Goal: Navigation & Orientation: Find specific page/section

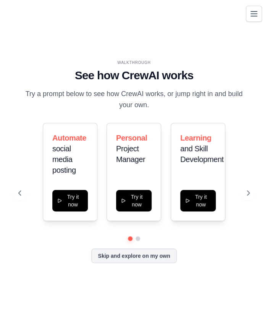
click at [251, 16] on icon "Toggle navigation" at bounding box center [254, 13] width 6 height 5
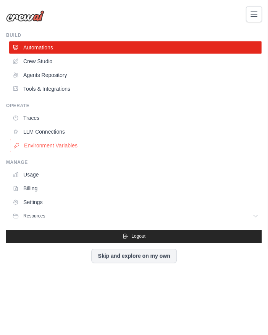
click at [73, 142] on link "Environment Variables" at bounding box center [136, 145] width 253 height 12
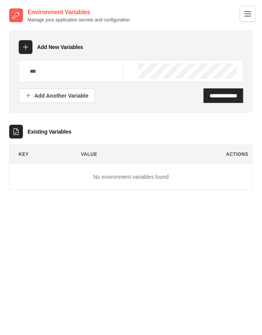
click at [251, 20] on button "Toggle navigation" at bounding box center [248, 14] width 16 height 16
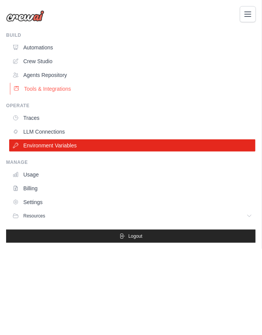
click at [95, 90] on link "Tools & Integrations" at bounding box center [133, 89] width 247 height 12
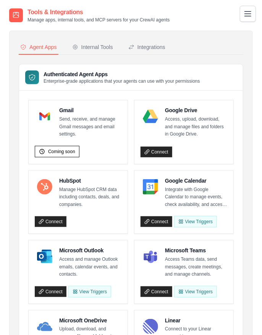
click at [247, 20] on button "Toggle navigation" at bounding box center [248, 14] width 16 height 16
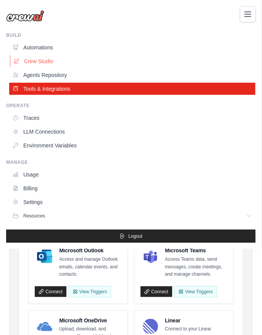
click at [71, 59] on link "Crew Studio" at bounding box center [133, 61] width 247 height 12
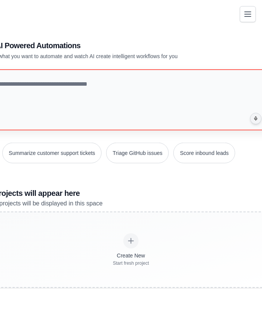
scroll to position [21, 0]
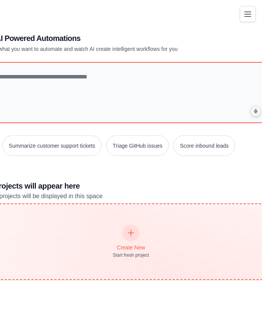
click at [135, 231] on icon at bounding box center [131, 233] width 8 height 8
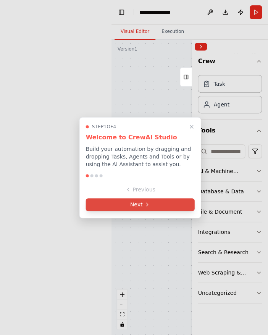
click at [174, 208] on button "Next" at bounding box center [140, 204] width 109 height 13
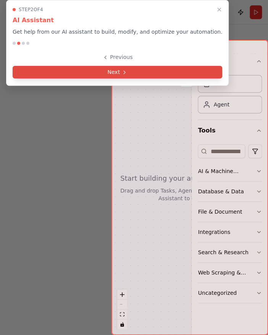
click at [146, 73] on button "Next" at bounding box center [118, 72] width 210 height 13
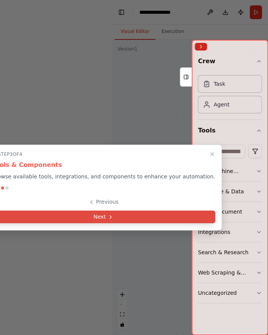
click at [120, 216] on button "Next" at bounding box center [104, 216] width 224 height 13
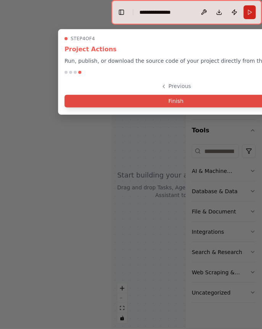
click at [167, 101] on button "Finish" at bounding box center [176, 101] width 223 height 13
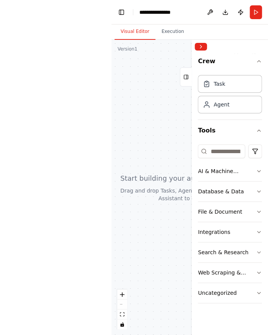
click at [158, 113] on div at bounding box center [190, 187] width 157 height 295
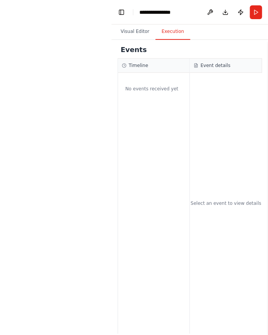
click at [170, 32] on button "Execution" at bounding box center [173, 32] width 35 height 16
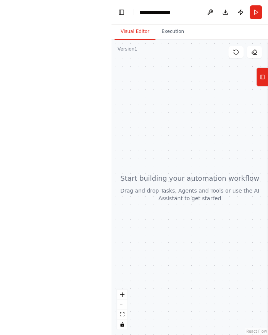
click at [142, 30] on button "Visual Editor" at bounding box center [135, 32] width 41 height 16
click at [266, 81] on button "Tools" at bounding box center [263, 76] width 12 height 19
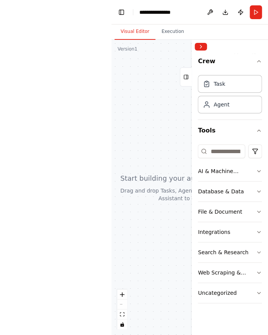
click at [237, 93] on div "Task Agent" at bounding box center [230, 92] width 64 height 41
click at [227, 84] on div "Task" at bounding box center [230, 84] width 64 height 18
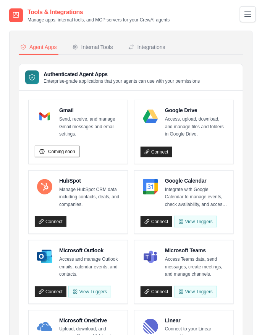
click at [251, 13] on icon "Toggle navigation" at bounding box center [248, 14] width 9 height 9
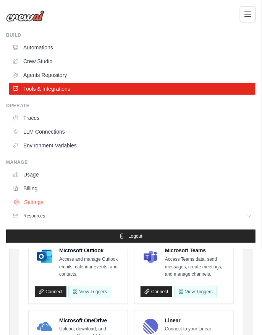
click at [37, 203] on link "Settings" at bounding box center [133, 202] width 247 height 12
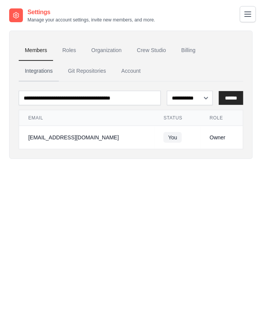
click at [44, 64] on link "Integrations" at bounding box center [39, 71] width 40 height 21
click at [44, 65] on link "Integrations" at bounding box center [39, 71] width 40 height 21
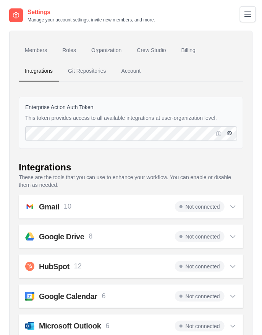
click at [229, 128] on button "button" at bounding box center [229, 132] width 9 height 9
click at [75, 48] on link "Roles" at bounding box center [69, 50] width 26 height 21
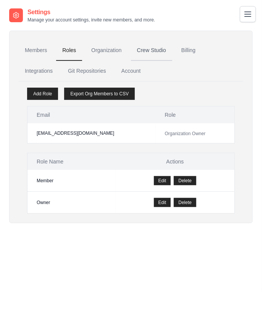
click at [158, 49] on link "Crew Studio" at bounding box center [151, 50] width 41 height 21
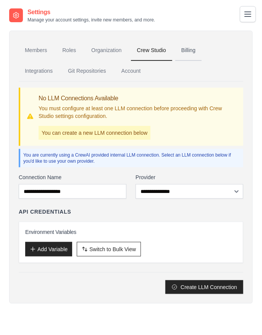
click at [198, 54] on link "Billing" at bounding box center [189, 50] width 26 height 21
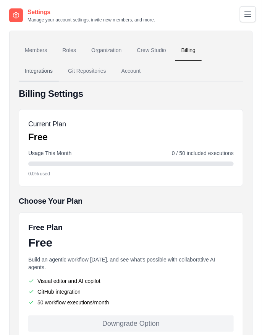
click at [43, 75] on link "Integrations" at bounding box center [39, 71] width 40 height 21
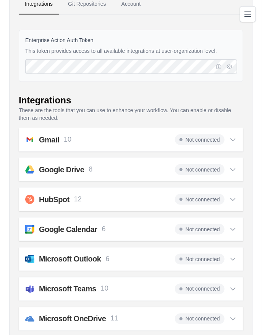
scroll to position [44, 0]
